Goal: Task Accomplishment & Management: Use online tool/utility

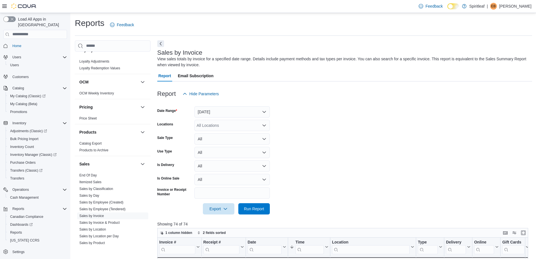
scroll to position [309, 0]
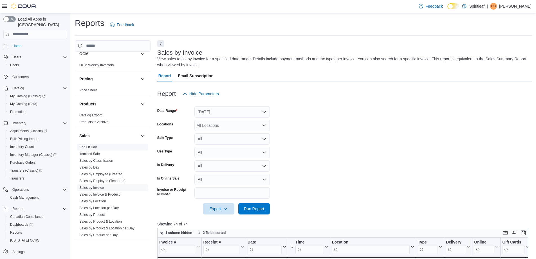
click at [93, 145] on link "End Of Day" at bounding box center [87, 147] width 17 height 4
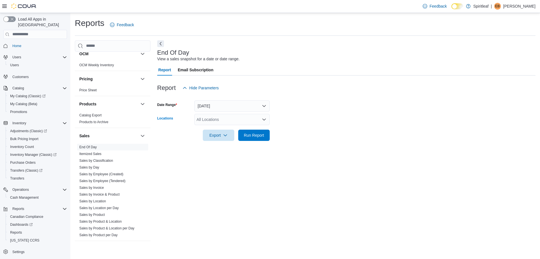
click at [206, 121] on div "All Locations" at bounding box center [231, 119] width 75 height 11
type input "***"
click at [230, 127] on span "578 - Spiritleaf Bridge St (Campbellford)" at bounding box center [235, 129] width 40 height 6
click at [276, 126] on div at bounding box center [346, 127] width 378 height 5
click at [259, 131] on span "Run Report" at bounding box center [254, 134] width 25 height 11
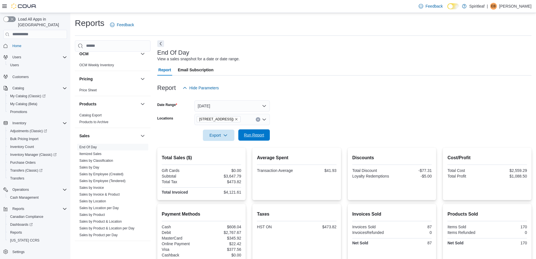
click at [252, 134] on span "Run Report" at bounding box center [254, 135] width 20 height 6
click at [245, 107] on button "[DATE]" at bounding box center [231, 105] width 75 height 11
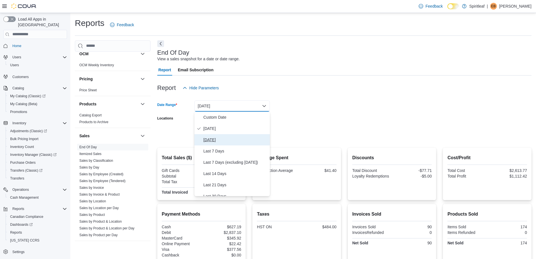
click at [223, 141] on span "Yesterday" at bounding box center [235, 139] width 64 height 7
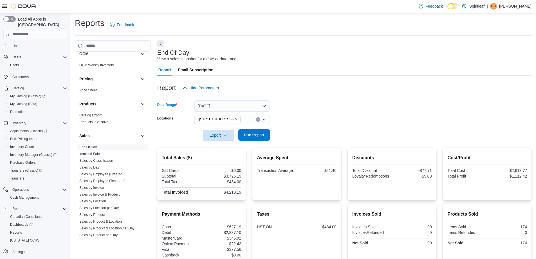
click at [246, 134] on span "Run Report" at bounding box center [254, 135] width 20 height 6
click at [257, 107] on button "Yesterday" at bounding box center [231, 105] width 75 height 11
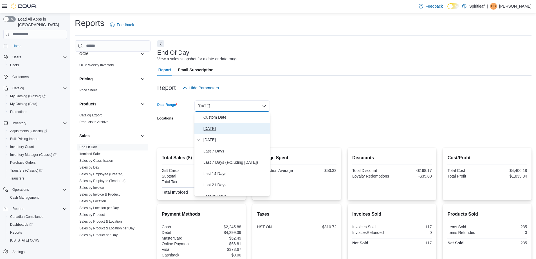
click at [227, 130] on span "[DATE]" at bounding box center [235, 128] width 64 height 7
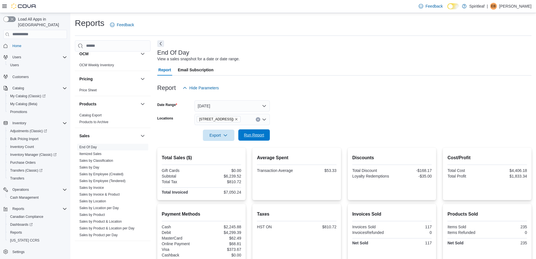
click at [255, 134] on span "Run Report" at bounding box center [254, 135] width 20 height 6
click at [257, 132] on span "Run Report" at bounding box center [254, 134] width 25 height 11
click at [250, 134] on span "Run Report" at bounding box center [254, 135] width 20 height 6
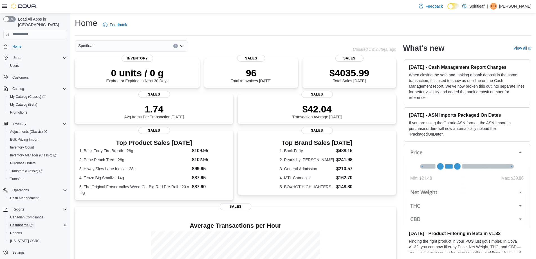
click at [30, 223] on icon "Complex example" at bounding box center [30, 224] width 3 height 3
click at [17, 230] on span "Reports" at bounding box center [16, 232] width 12 height 7
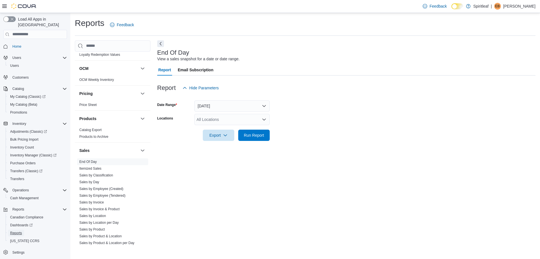
scroll to position [309, 0]
